Goal: Task Accomplishment & Management: Complete application form

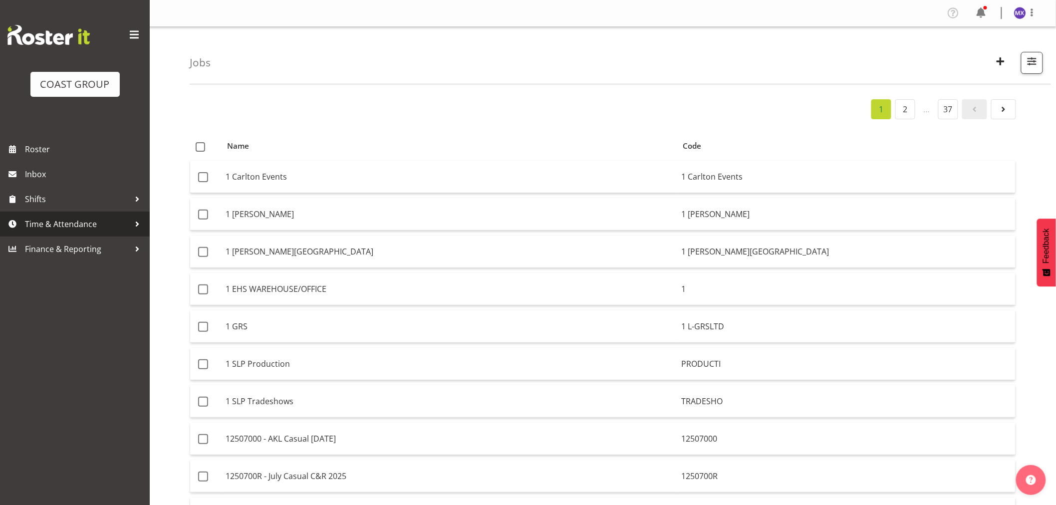
click at [69, 226] on span "Time & Attendance" at bounding box center [77, 224] width 105 height 15
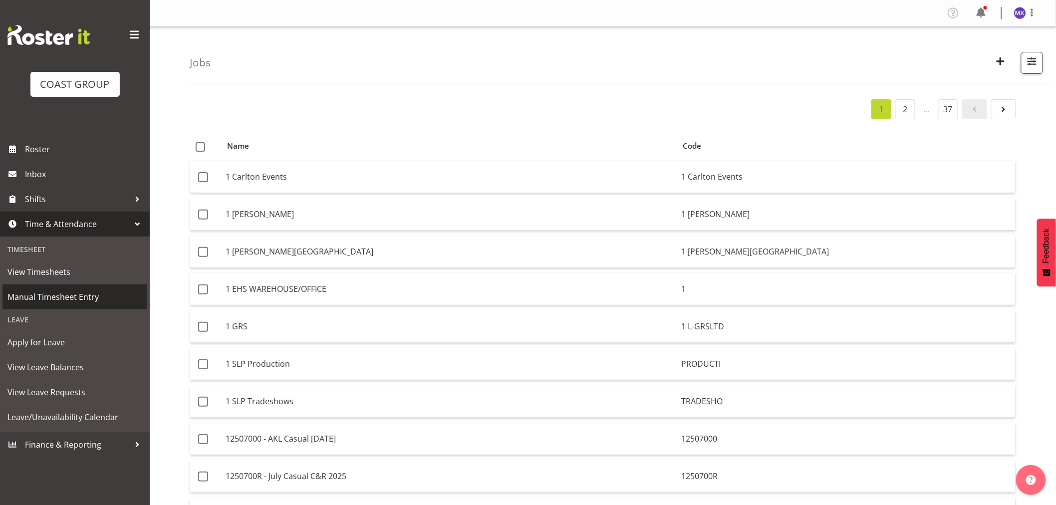
click at [66, 298] on span "Manual Timesheet Entry" at bounding box center [74, 297] width 135 height 15
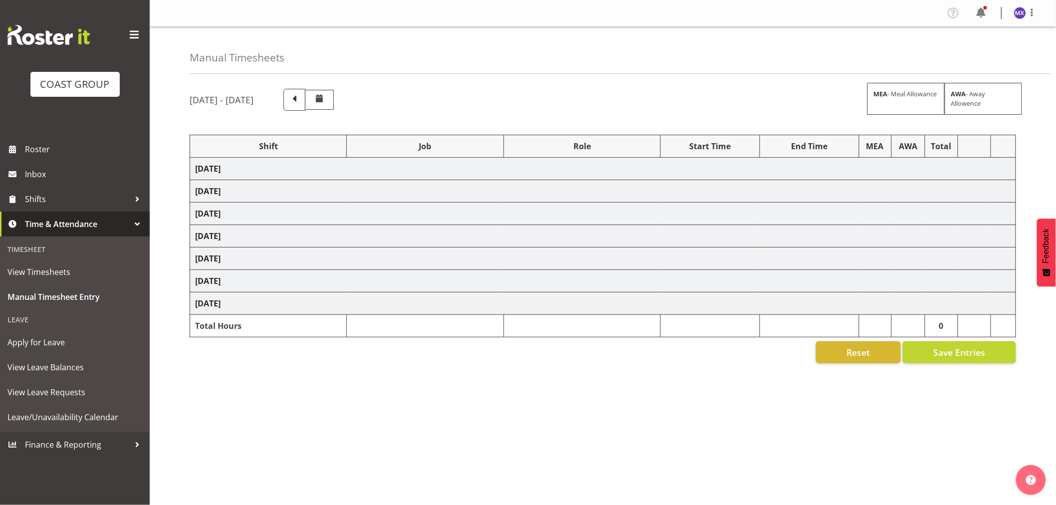
select select "69"
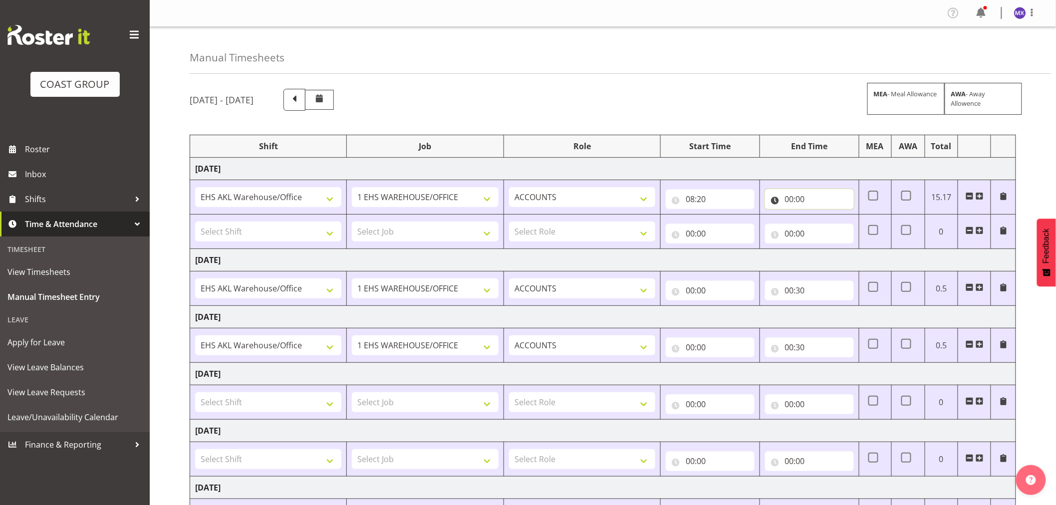
click at [813, 195] on input "00:00" at bounding box center [809, 199] width 89 height 20
click at [830, 229] on select "00 01 02 03 04 05 06 07 08 09 10 11 12 13 14 15 16 17 18 19 20 21 22 23" at bounding box center [833, 225] width 22 height 20
select select "16"
click at [862, 227] on select "00 01 02 03 04 05 06 07 08 09 10 11 12 13 14 15 16 17 18 19 20 21 22 23 24 25 2…" at bounding box center [859, 225] width 22 height 20
type input "16:00"
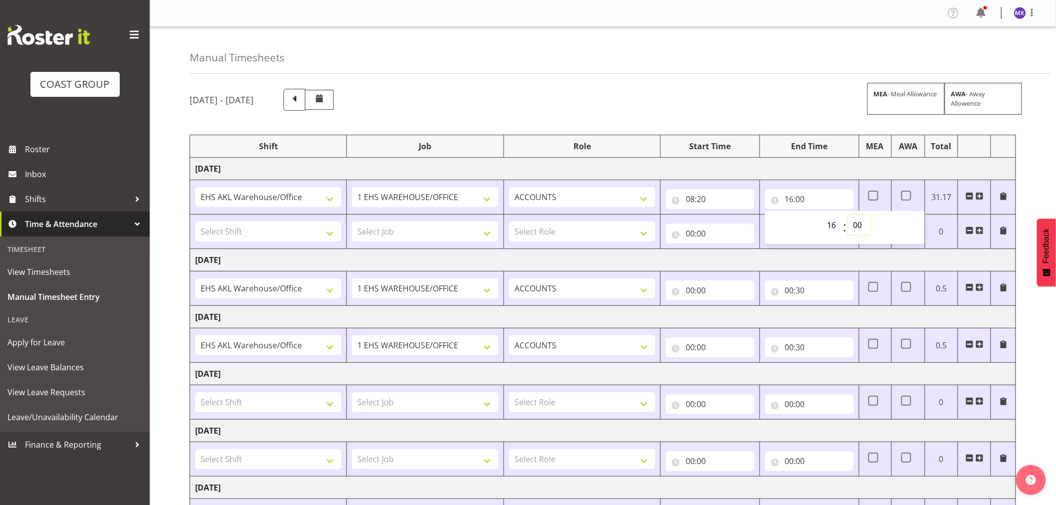
select select "50"
type input "16:50"
click at [806, 168] on td "Wednesday 13th August 2025" at bounding box center [603, 169] width 826 height 22
click at [814, 199] on input "16:50" at bounding box center [809, 199] width 89 height 20
click at [755, 56] on div "Manual Timesheets" at bounding box center [621, 50] width 862 height 47
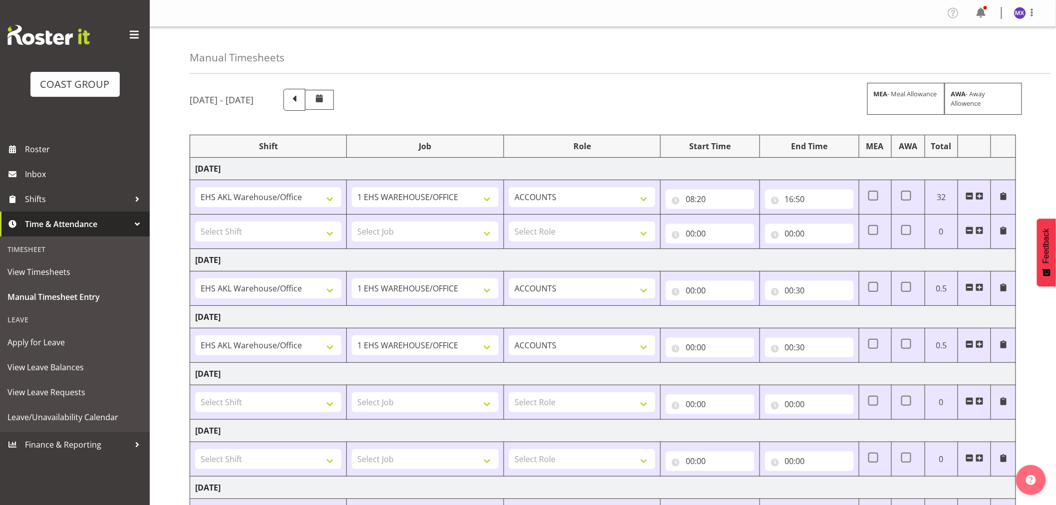
click at [970, 228] on span at bounding box center [970, 231] width 8 height 8
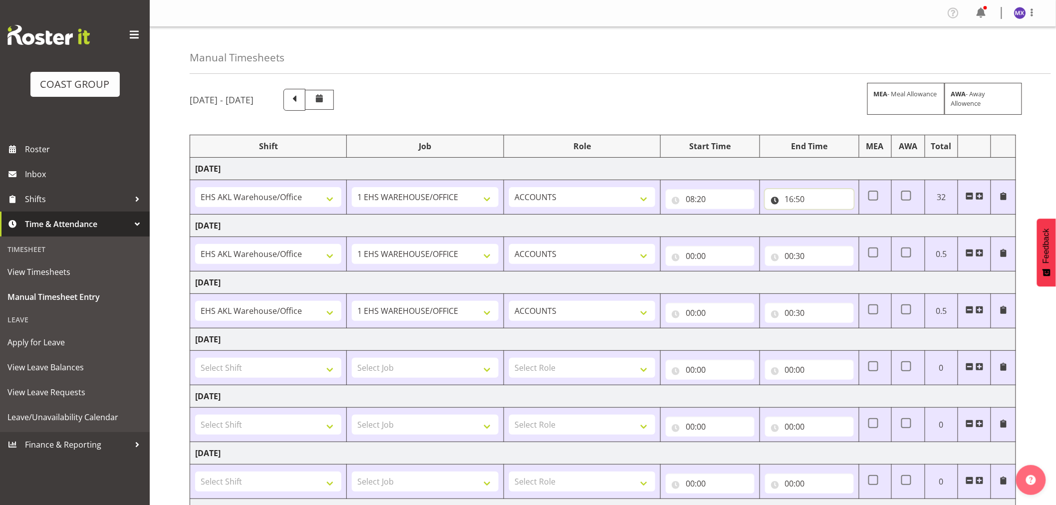
click at [814, 202] on input "16:50" at bounding box center [809, 199] width 89 height 20
click at [722, 253] on input "00:00" at bounding box center [710, 256] width 89 height 20
drag, startPoint x: 734, startPoint y: 281, endPoint x: 737, endPoint y: 286, distance: 5.4
click at [734, 281] on select "00 01 02 03 04 05 06 07 08 09 10 11 12 13 14 15 16 17 18 19 20 21 22 23" at bounding box center [734, 282] width 22 height 20
select select "8"
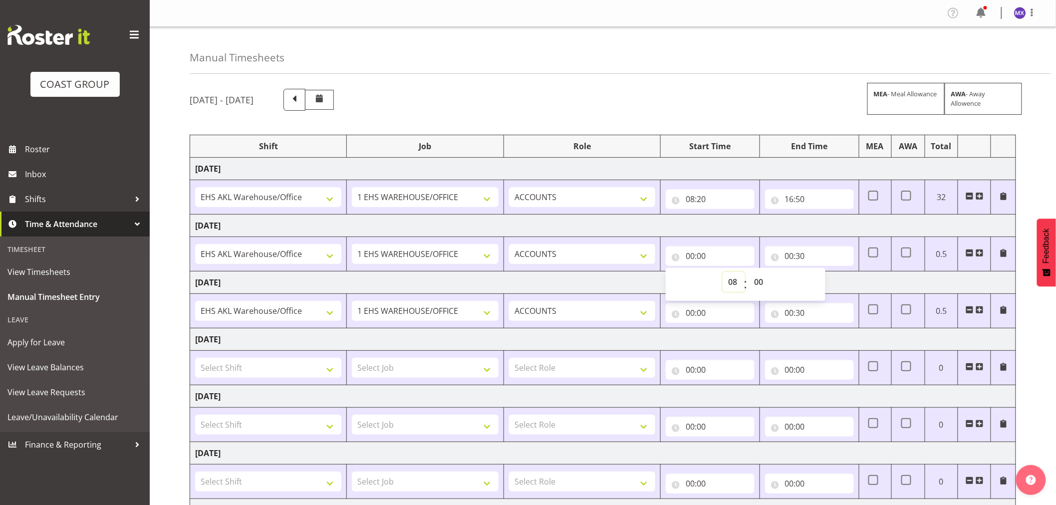
click at [723, 273] on select "00 01 02 03 04 05 06 07 08 09 10 11 12 13 14 15 16 17 18 19 20 21 22 23" at bounding box center [734, 282] width 22 height 20
type input "08:00"
click at [733, 258] on input "08:00" at bounding box center [710, 256] width 89 height 20
click at [758, 288] on select "00 01 02 03 04 05 06 07 08 09 10 11 12 13 14 15 16 17 18 19 20 21 22 23 24 25 2…" at bounding box center [760, 282] width 22 height 20
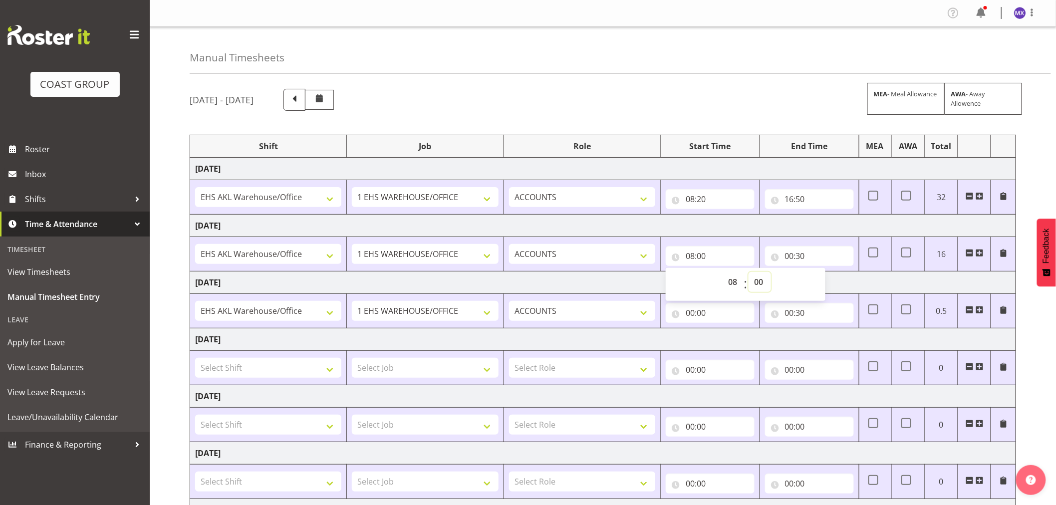
select select "20"
type input "08:20"
click at [824, 256] on input "00:30" at bounding box center [809, 256] width 89 height 20
click at [862, 288] on select "00 01 02 03 04 05 06 07 08 09 10 11 12 13 14 15 16 17 18 19 20 21 22 23 24 25 2…" at bounding box center [859, 282] width 22 height 20
select select "0"
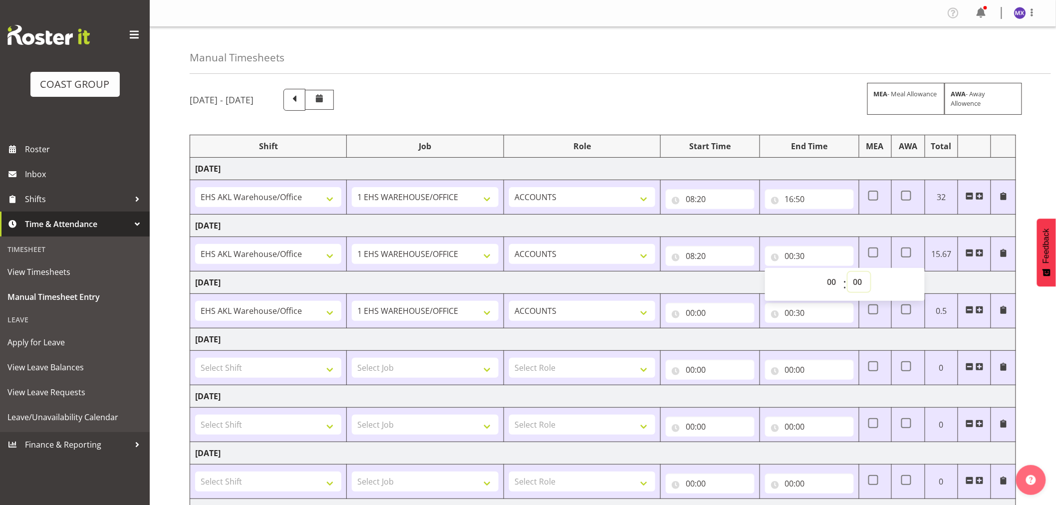
click at [848, 273] on select "00 01 02 03 04 05 06 07 08 09 10 11 12 13 14 15 16 17 18 19 20 21 22 23 24 25 2…" at bounding box center [859, 282] width 22 height 20
type input "00:00"
click at [827, 227] on td "Thursday 14th August 2025" at bounding box center [603, 226] width 826 height 22
click at [936, 208] on td "32" at bounding box center [941, 197] width 33 height 34
click at [820, 200] on input "16:50" at bounding box center [809, 199] width 89 height 20
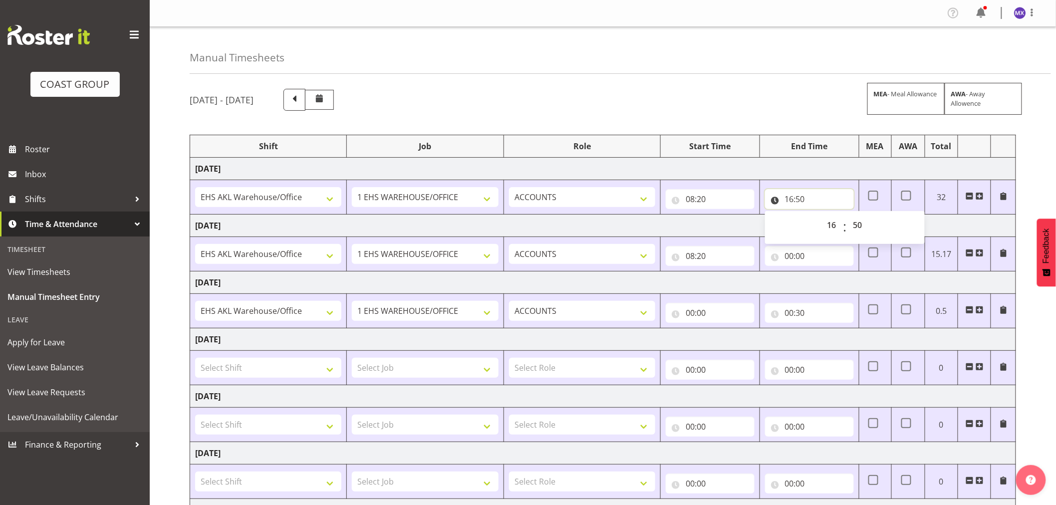
click at [820, 200] on input "16:50" at bounding box center [809, 199] width 89 height 20
click at [802, 90] on div "August 13th - August 19th 2025 MEA - Meal Allowance AWA - Away Allowence" at bounding box center [603, 100] width 827 height 22
click at [1037, 169] on div "August 13th - August 19th 2025 MEA - Meal Allowance AWA - Away Allowence Shift …" at bounding box center [623, 346] width 867 height 531
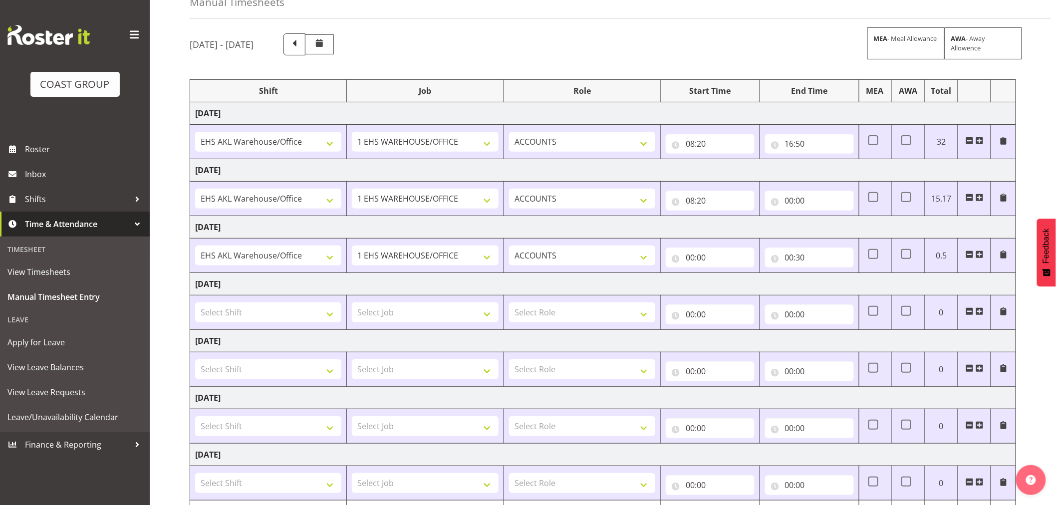
scroll to position [116, 0]
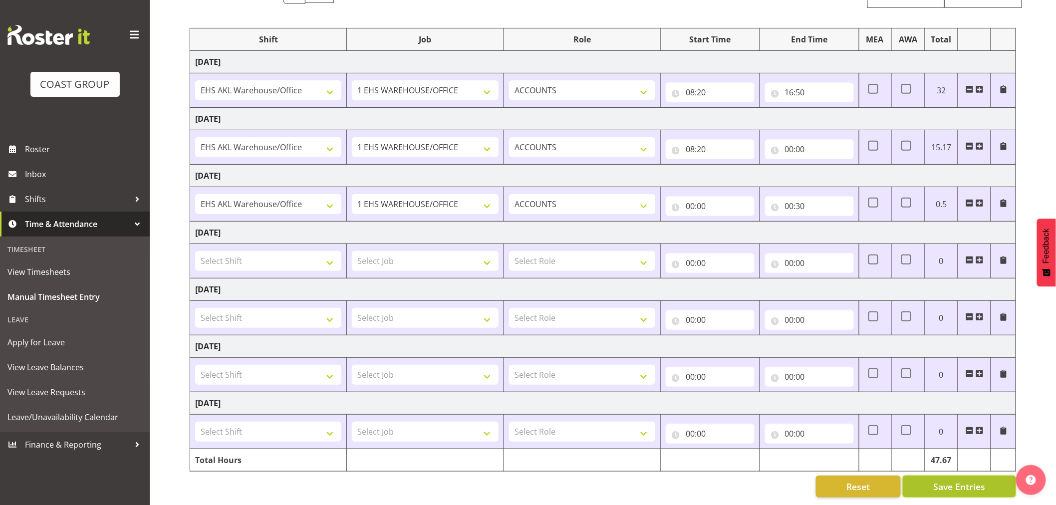
click at [942, 485] on button "Save Entries" at bounding box center [959, 487] width 113 height 22
click at [951, 481] on span "Save Entries" at bounding box center [960, 486] width 52 height 13
click at [815, 201] on input "00:30" at bounding box center [809, 206] width 89 height 20
